Goal: Task Accomplishment & Management: Manage account settings

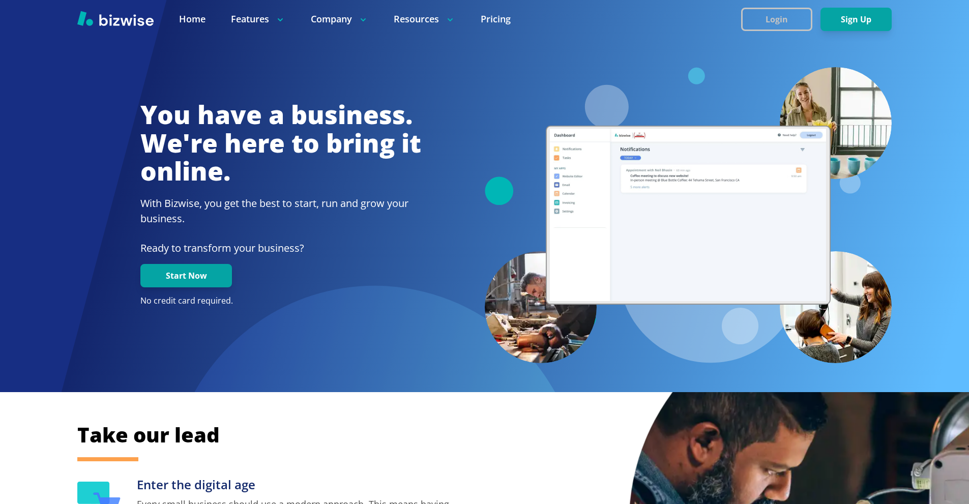
click at [787, 23] on button "Login" at bounding box center [776, 19] width 71 height 23
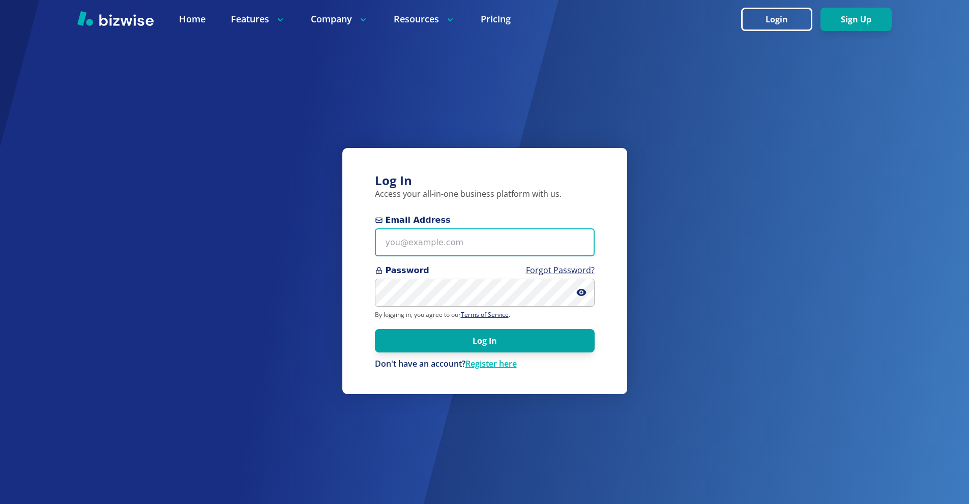
drag, startPoint x: 480, startPoint y: 251, endPoint x: 490, endPoint y: 219, distance: 33.0
click at [480, 250] on input "Email Address" at bounding box center [485, 242] width 220 height 28
paste input "[EMAIL_ADDRESS][DOMAIN_NAME]"
type input "[EMAIL_ADDRESS][DOMAIN_NAME]"
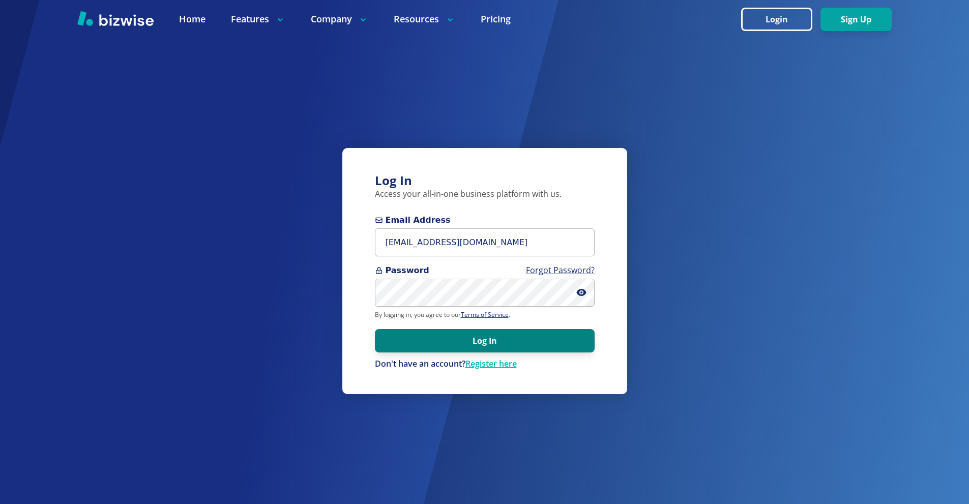
click at [564, 343] on button "Log In" at bounding box center [485, 340] width 220 height 23
